Goal: Find specific page/section: Find specific page/section

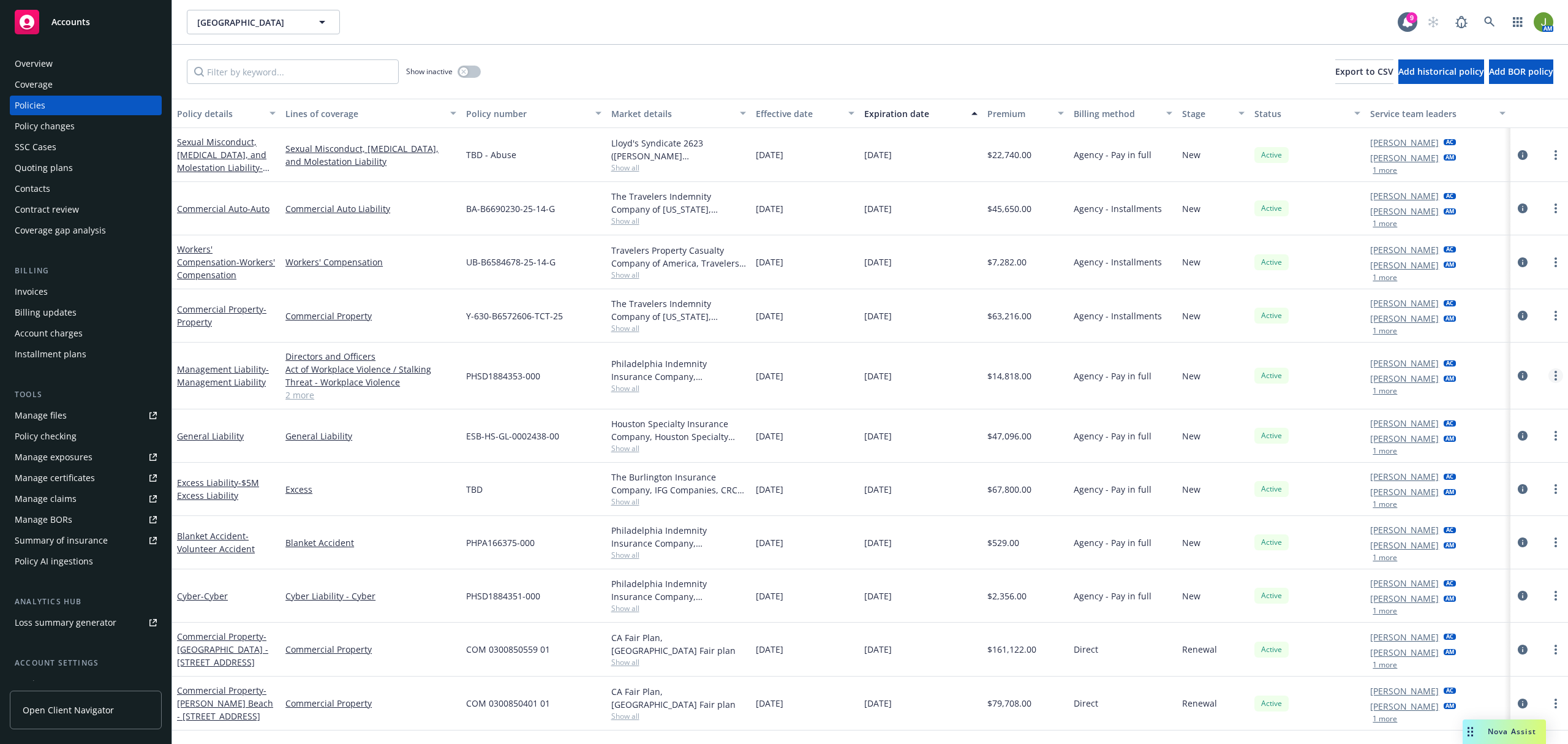
click at [1556, 376] on circle "more" at bounding box center [1555, 376] width 2 height 2
click at [1503, 547] on link "Copy logging email" at bounding box center [1491, 549] width 144 height 25
click at [1527, 376] on icon "circleInformation" at bounding box center [1522, 376] width 9 height 9
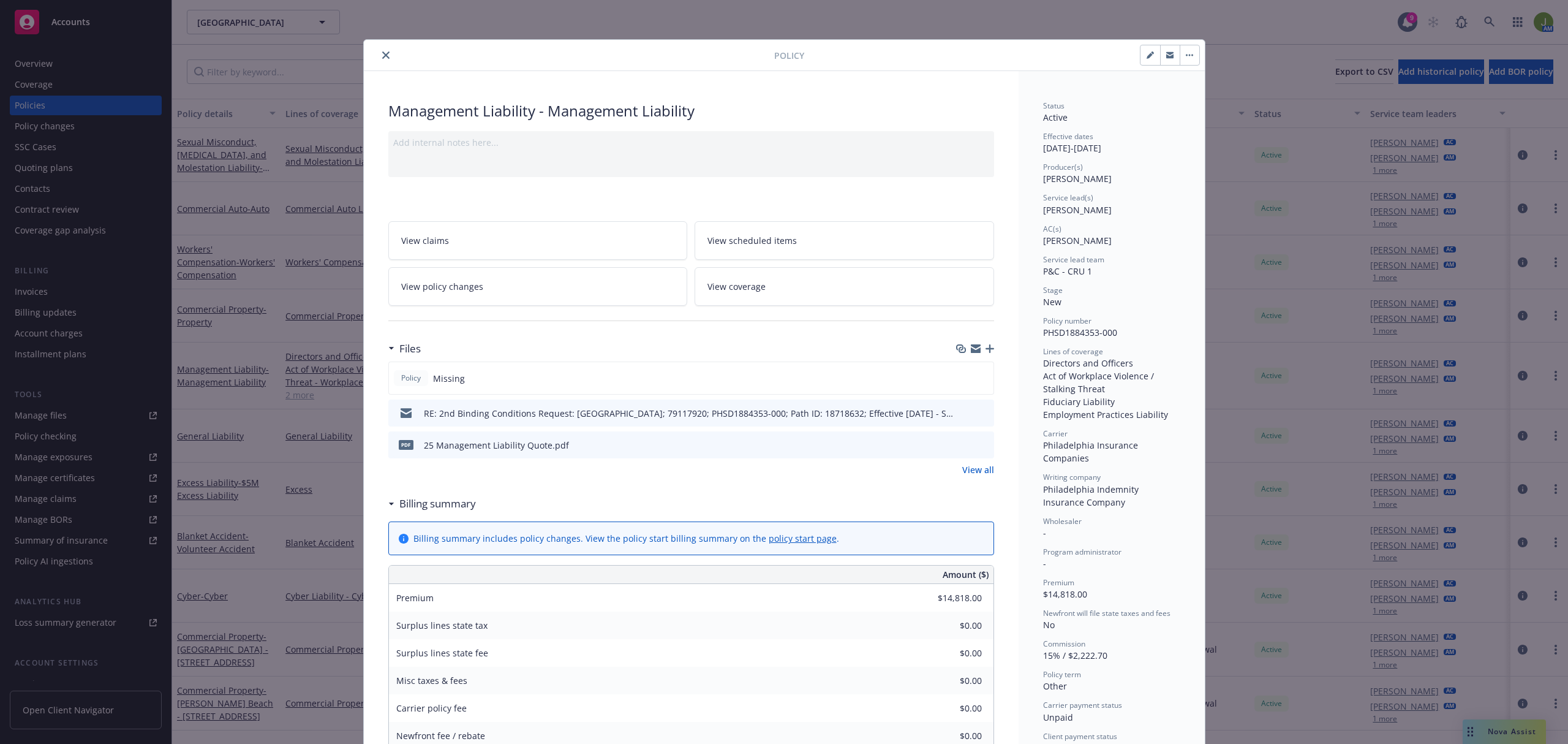
click at [379, 62] on button "close" at bounding box center [386, 55] width 15 height 15
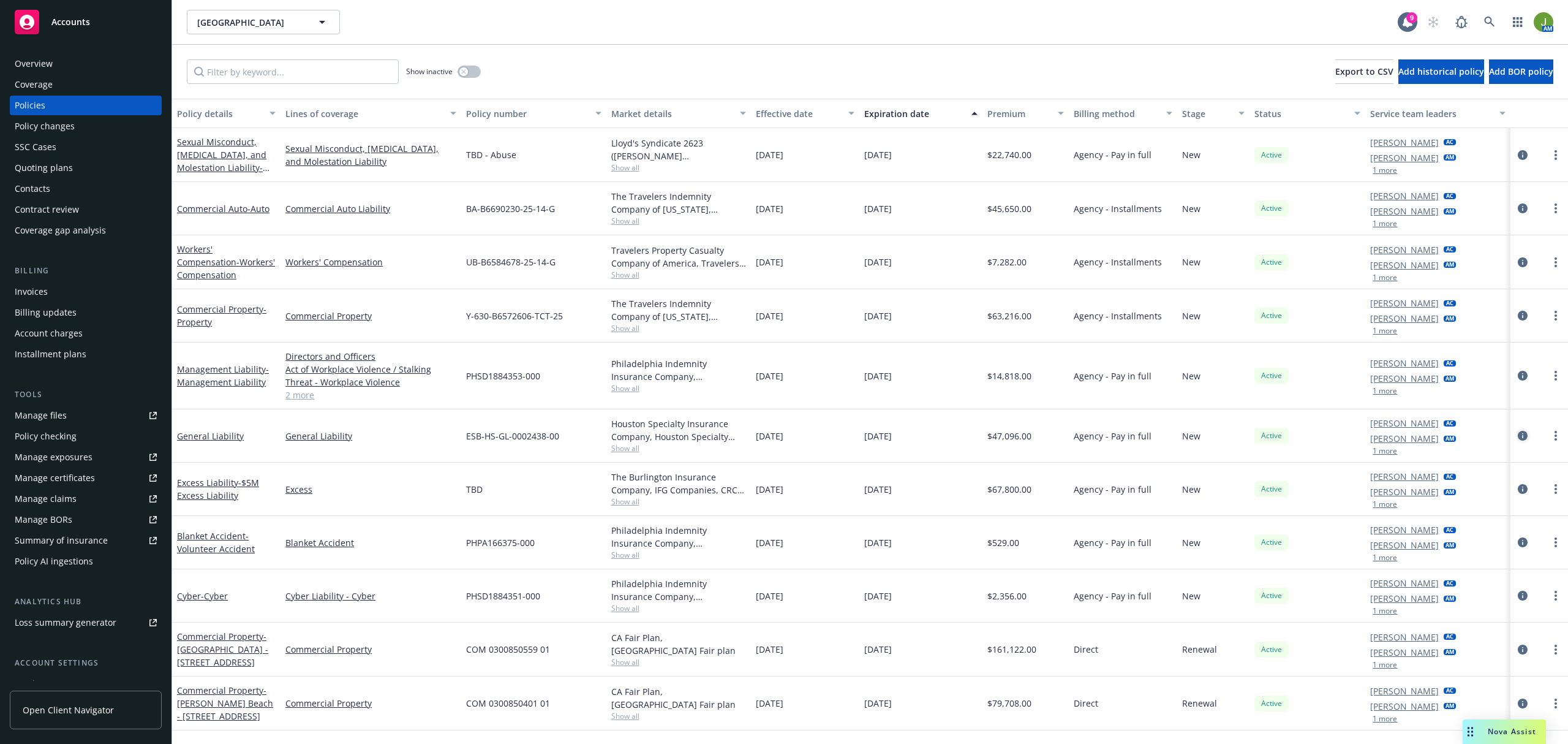
click at [1521, 437] on icon "circleInformation" at bounding box center [1522, 436] width 9 height 9
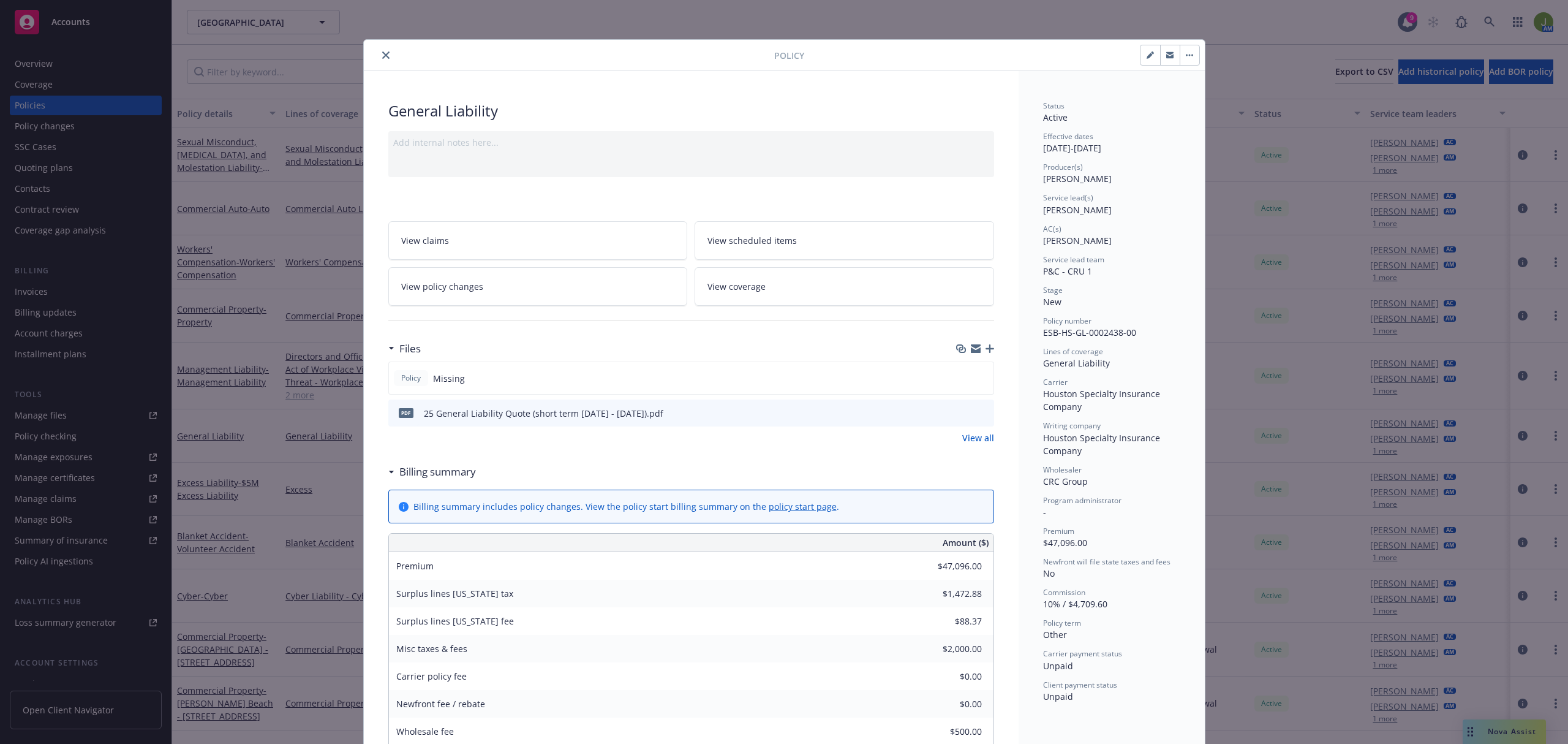
click at [975, 434] on link "View all" at bounding box center [978, 438] width 32 height 13
